Goal: Transaction & Acquisition: Download file/media

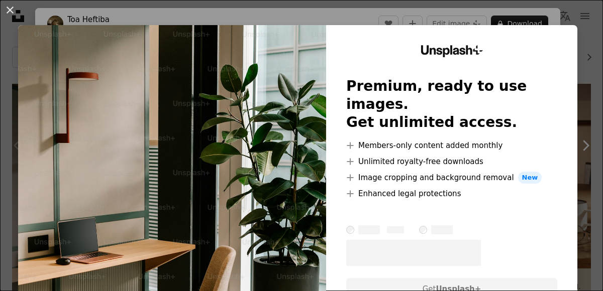
scroll to position [63, 0]
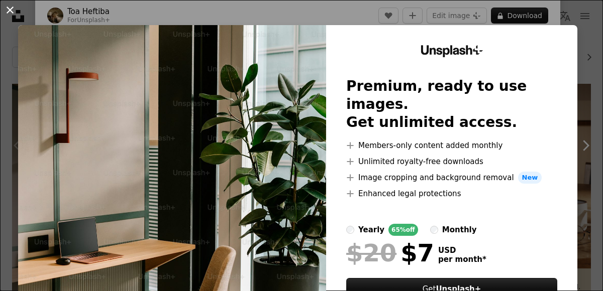
click at [8, 10] on button "An X shape" at bounding box center [10, 10] width 12 height 12
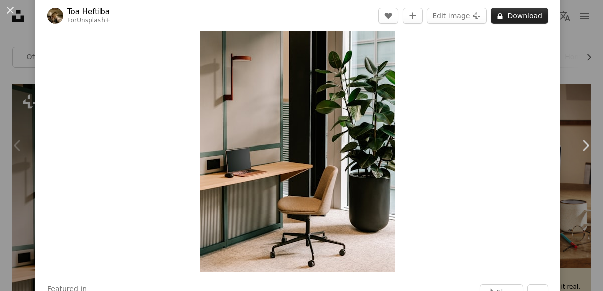
click at [514, 16] on button "A lock Download" at bounding box center [519, 16] width 57 height 16
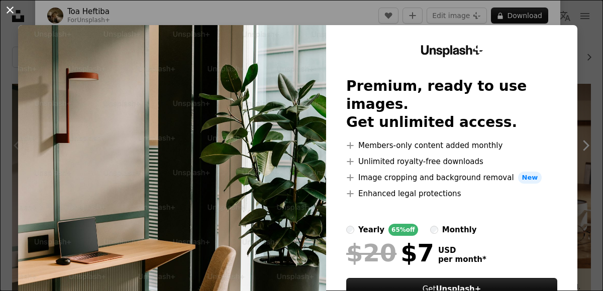
click at [7, 10] on button "An X shape" at bounding box center [10, 10] width 12 height 12
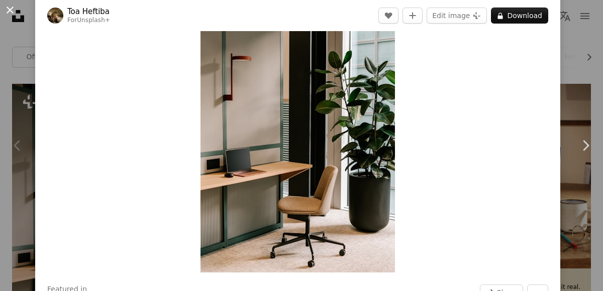
click at [9, 8] on button "An X shape" at bounding box center [10, 10] width 12 height 12
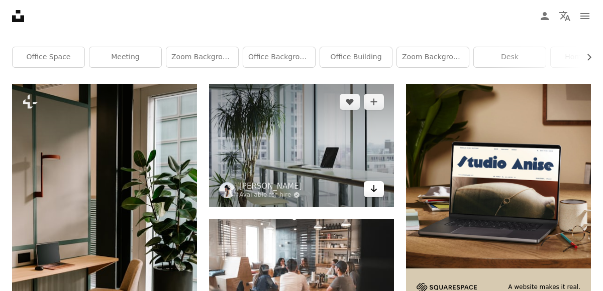
click at [365, 189] on link "Arrow pointing down" at bounding box center [374, 189] width 20 height 16
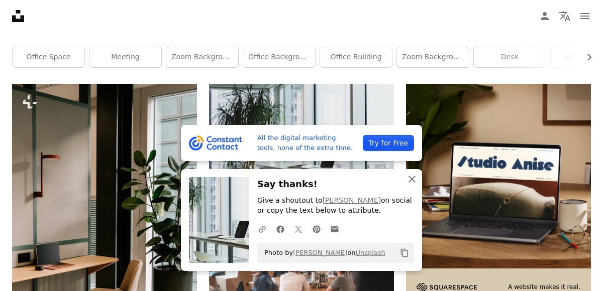
click at [412, 177] on icon "An X shape" at bounding box center [412, 179] width 12 height 12
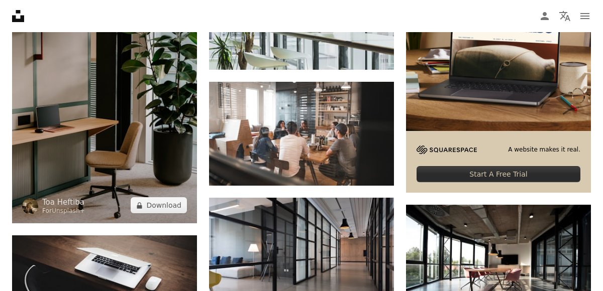
scroll to position [339, 0]
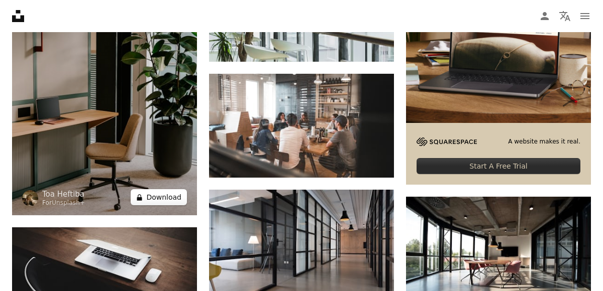
click at [163, 196] on button "A lock Download" at bounding box center [159, 197] width 56 height 16
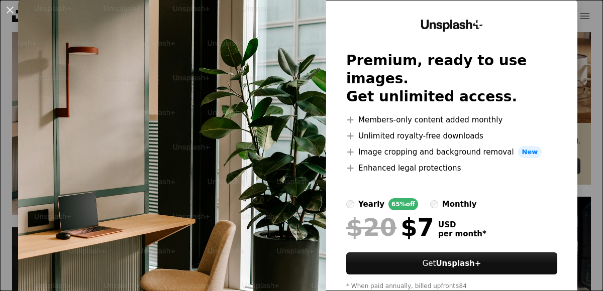
scroll to position [60, 0]
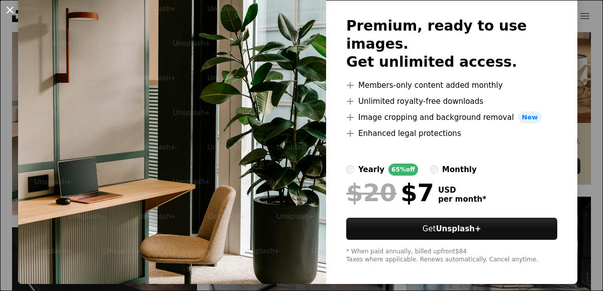
click at [8, 6] on button "An X shape" at bounding box center [10, 10] width 12 height 12
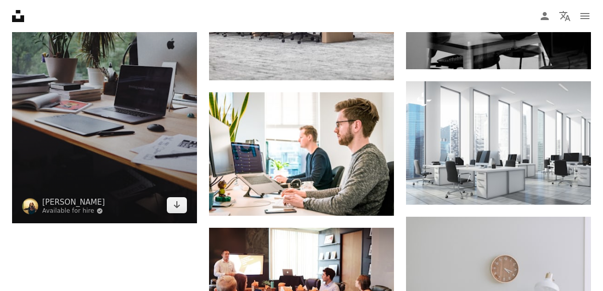
scroll to position [990, 0]
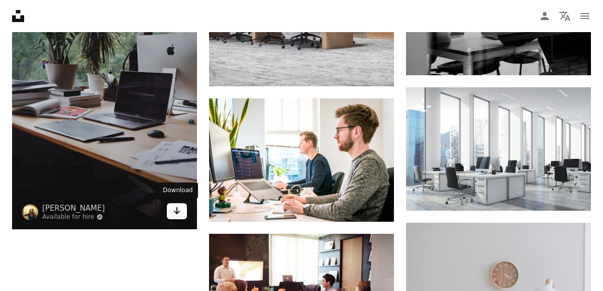
click at [179, 212] on icon "Arrow pointing down" at bounding box center [177, 211] width 8 height 12
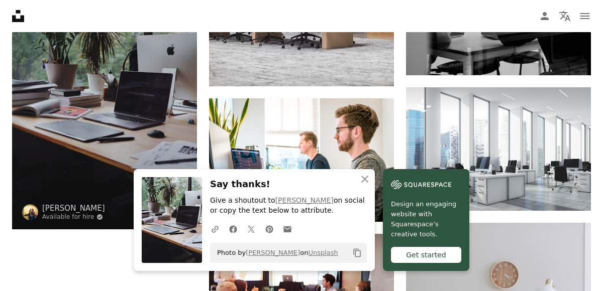
click at [138, 110] on img at bounding box center [104, 106] width 185 height 246
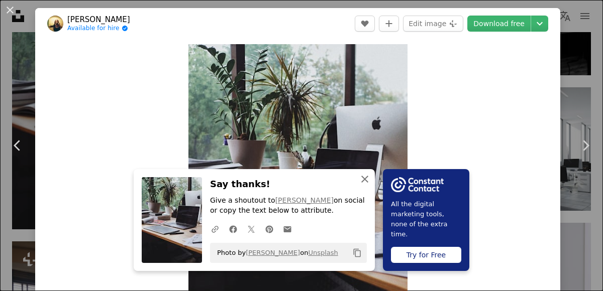
click at [366, 176] on icon "An X shape" at bounding box center [365, 179] width 12 height 12
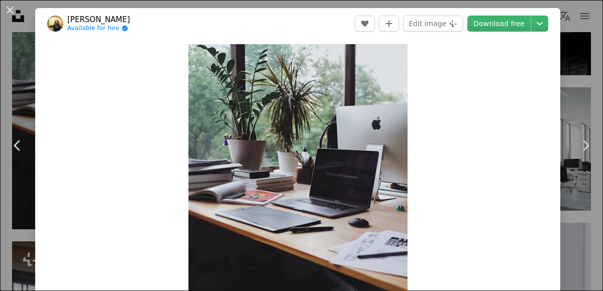
click at [17, 23] on div "An X shape Chevron left Chevron right [PERSON_NAME] Available for hire A checkm…" at bounding box center [301, 145] width 603 height 291
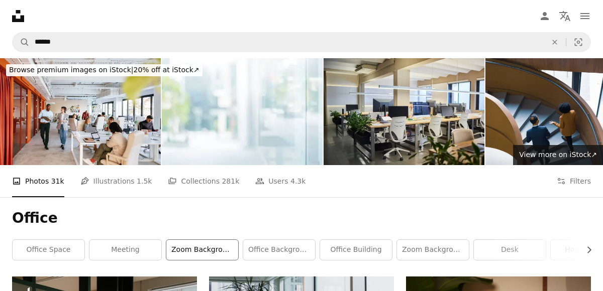
click at [206, 251] on link "zoom background" at bounding box center [202, 250] width 72 height 20
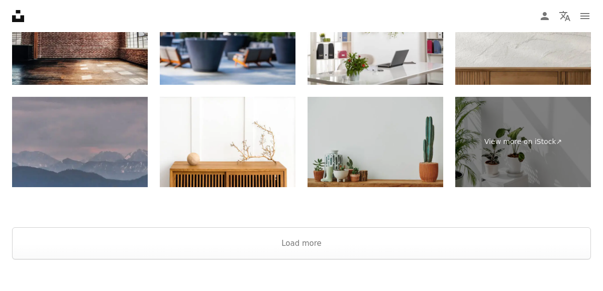
scroll to position [1432, 0]
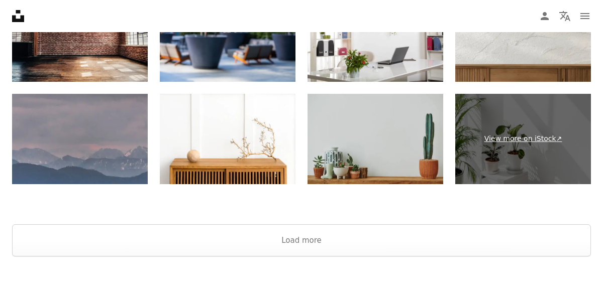
click at [516, 147] on link "View more on iStock ↗" at bounding box center [523, 139] width 136 height 90
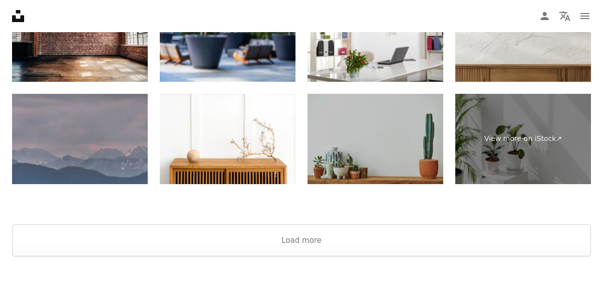
scroll to position [1375, 0]
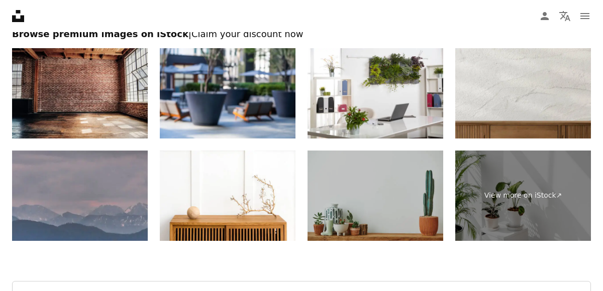
click at [373, 186] on img at bounding box center [375, 196] width 136 height 90
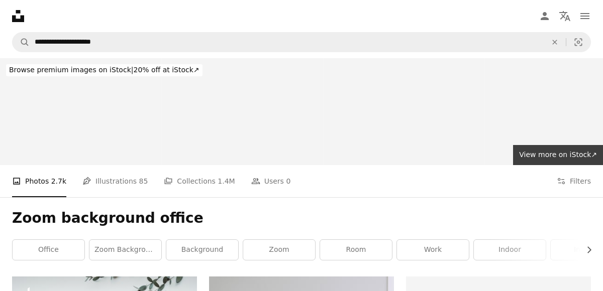
scroll to position [1, 0]
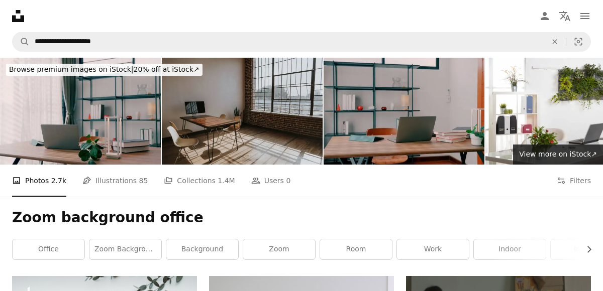
click at [243, 135] on img at bounding box center [242, 111] width 161 height 107
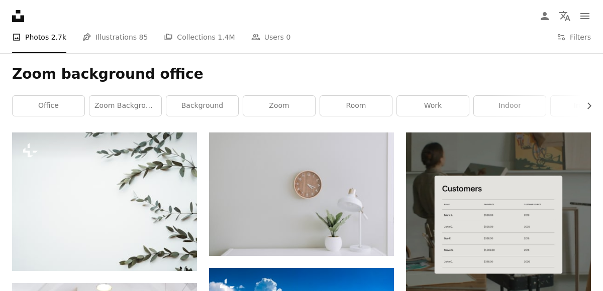
scroll to position [145, 0]
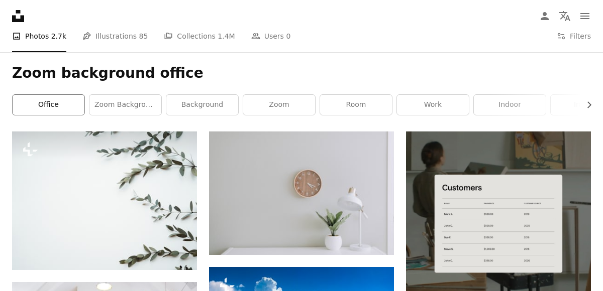
click at [56, 105] on link "office" at bounding box center [49, 105] width 72 height 20
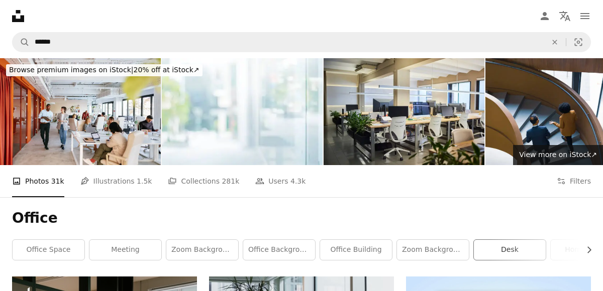
click at [504, 252] on link "desk" at bounding box center [510, 250] width 72 height 20
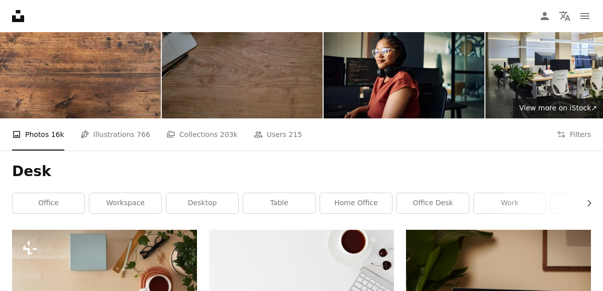
scroll to position [49, 0]
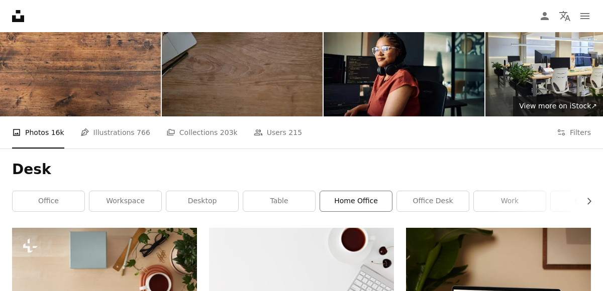
click at [333, 200] on link "home office" at bounding box center [356, 201] width 72 height 20
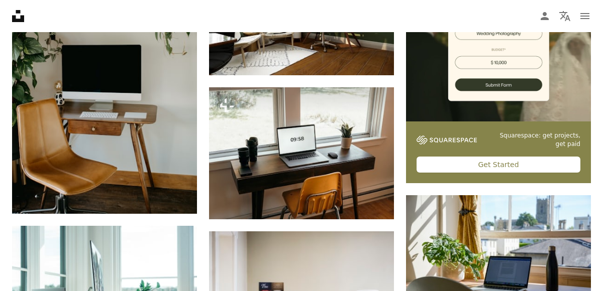
scroll to position [338, 0]
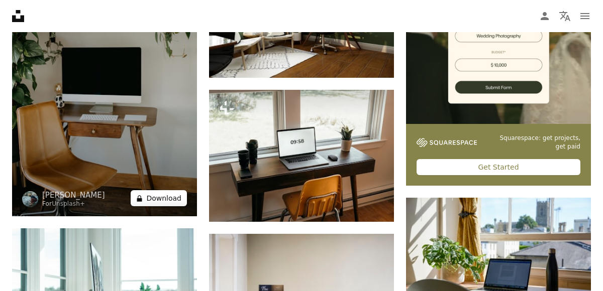
click at [164, 199] on button "A lock Download" at bounding box center [159, 198] width 56 height 16
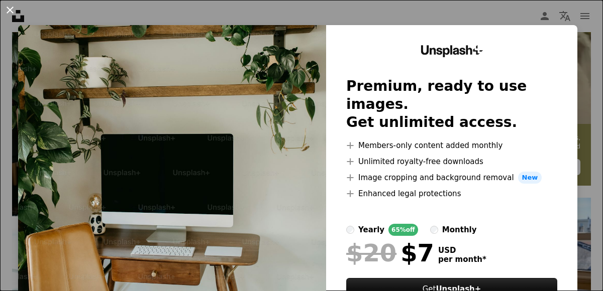
click at [6, 7] on button "An X shape" at bounding box center [10, 10] width 12 height 12
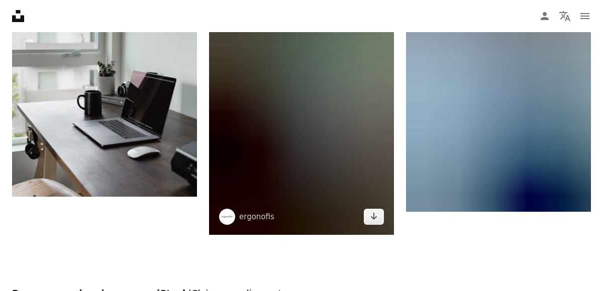
scroll to position [1407, 0]
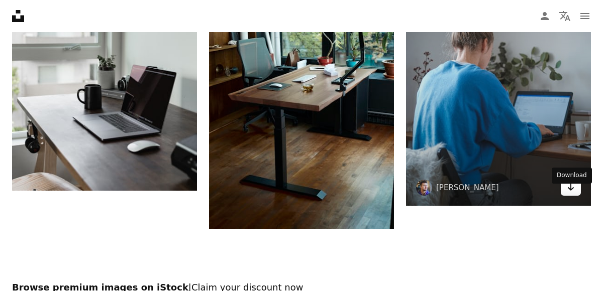
click at [571, 191] on icon "Download" at bounding box center [571, 187] width 7 height 7
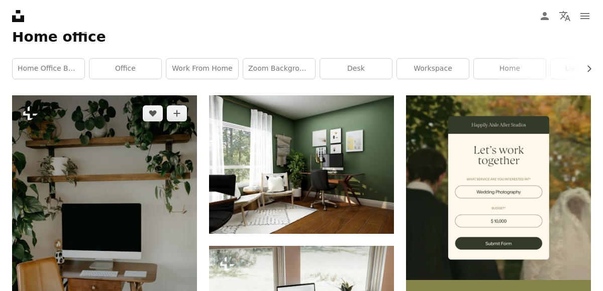
scroll to position [0, 0]
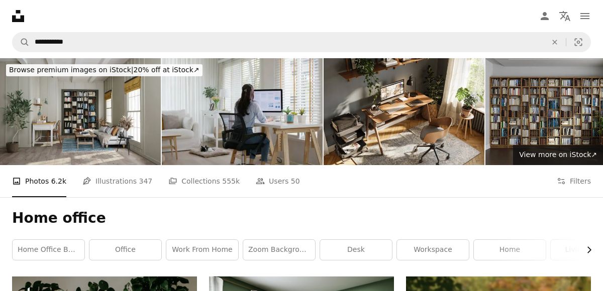
click at [590, 248] on icon "Chevron right" at bounding box center [589, 250] width 10 height 10
click at [589, 248] on icon "Chevron right" at bounding box center [589, 250] width 10 height 10
click at [432, 251] on link "office background" at bounding box center [439, 250] width 72 height 20
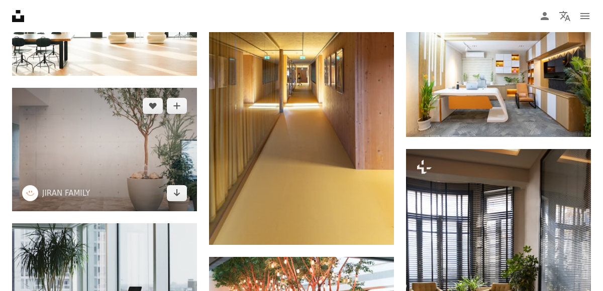
scroll to position [789, 0]
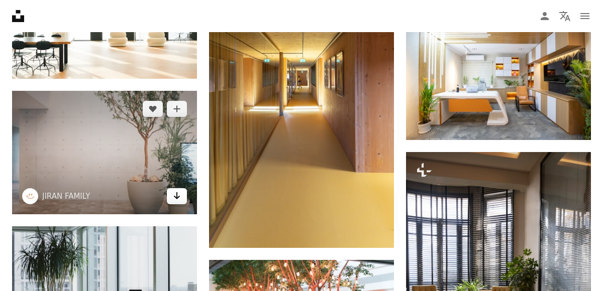
click at [176, 194] on icon "Arrow pointing down" at bounding box center [177, 196] width 8 height 12
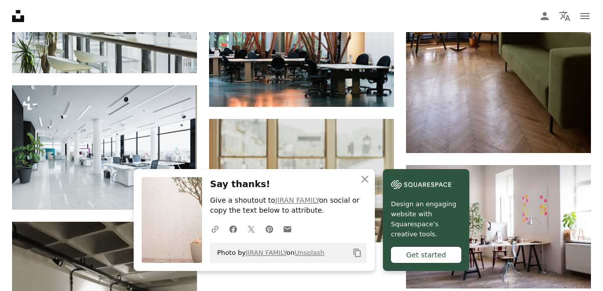
scroll to position [1070, 0]
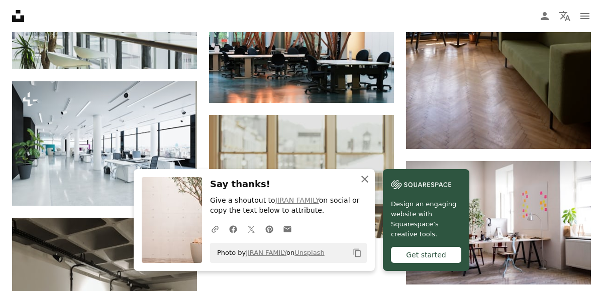
click at [365, 179] on icon "An X shape" at bounding box center [365, 179] width 12 height 12
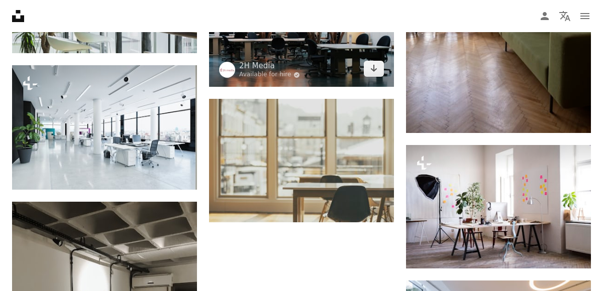
scroll to position [1088, 0]
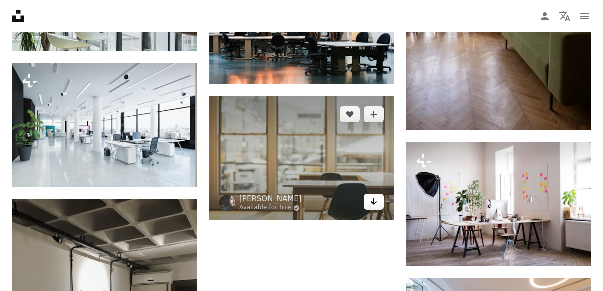
click at [371, 200] on icon "Arrow pointing down" at bounding box center [374, 201] width 8 height 12
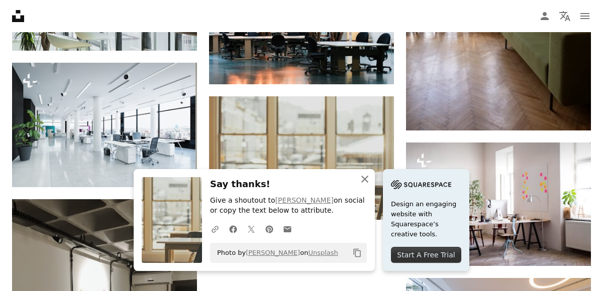
click at [367, 177] on icon "An X shape" at bounding box center [365, 179] width 12 height 12
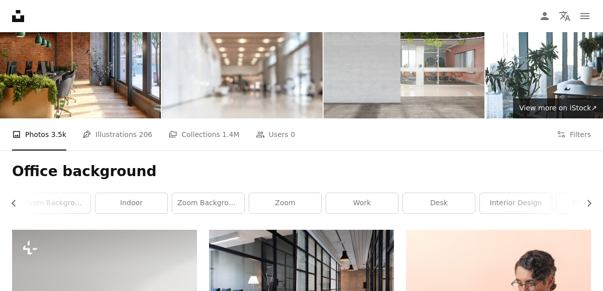
scroll to position [0, 0]
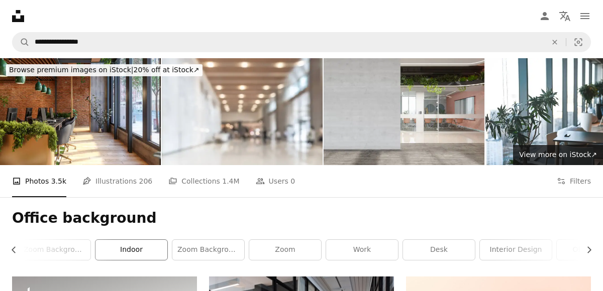
click at [128, 247] on link "indoor" at bounding box center [131, 250] width 72 height 20
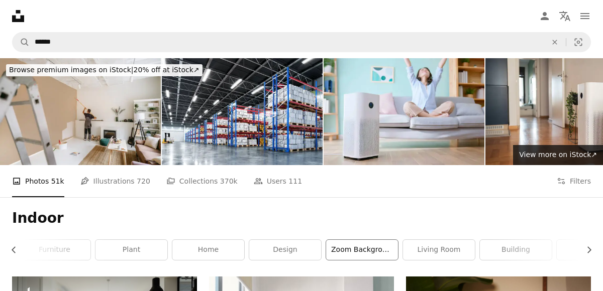
click at [351, 249] on link "zoom background office" at bounding box center [362, 250] width 72 height 20
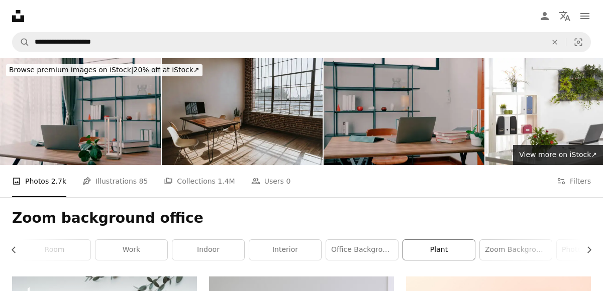
click at [447, 250] on link "plant" at bounding box center [439, 250] width 72 height 20
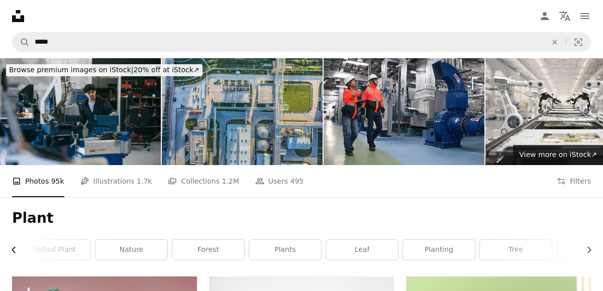
click at [14, 248] on icon "button" at bounding box center [14, 250] width 4 height 7
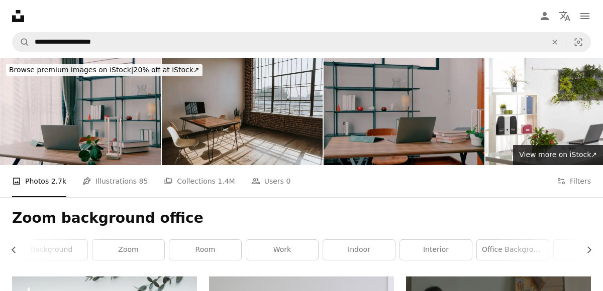
click at [461, 151] on img at bounding box center [404, 111] width 161 height 107
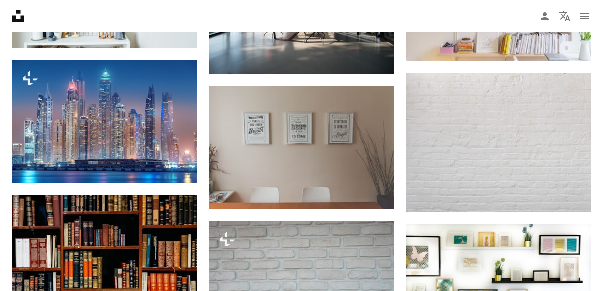
scroll to position [739, 0]
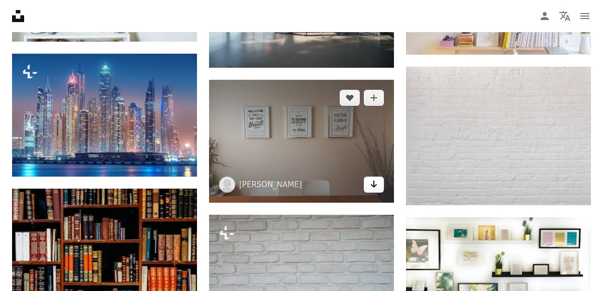
click at [378, 187] on link "Arrow pointing down" at bounding box center [374, 185] width 20 height 16
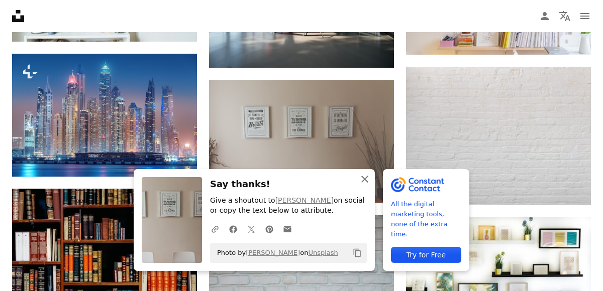
click at [367, 177] on icon "button" at bounding box center [364, 179] width 7 height 7
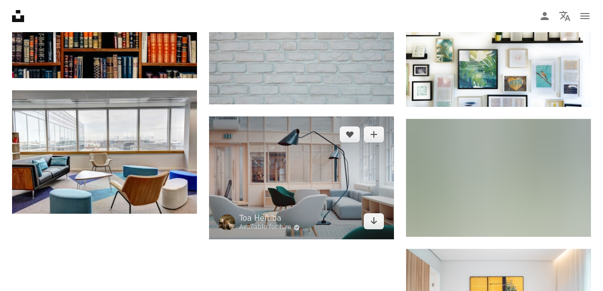
scroll to position [972, 0]
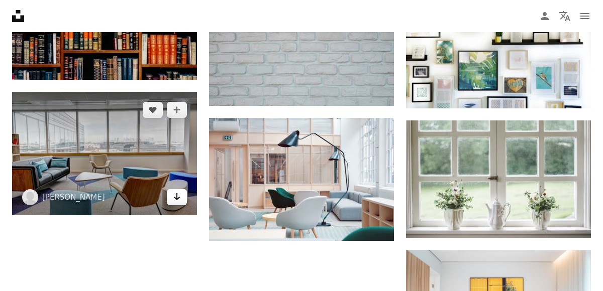
click at [180, 198] on icon "Arrow pointing down" at bounding box center [177, 197] width 8 height 12
